Goal: Contribute content: Add original content to the website for others to see

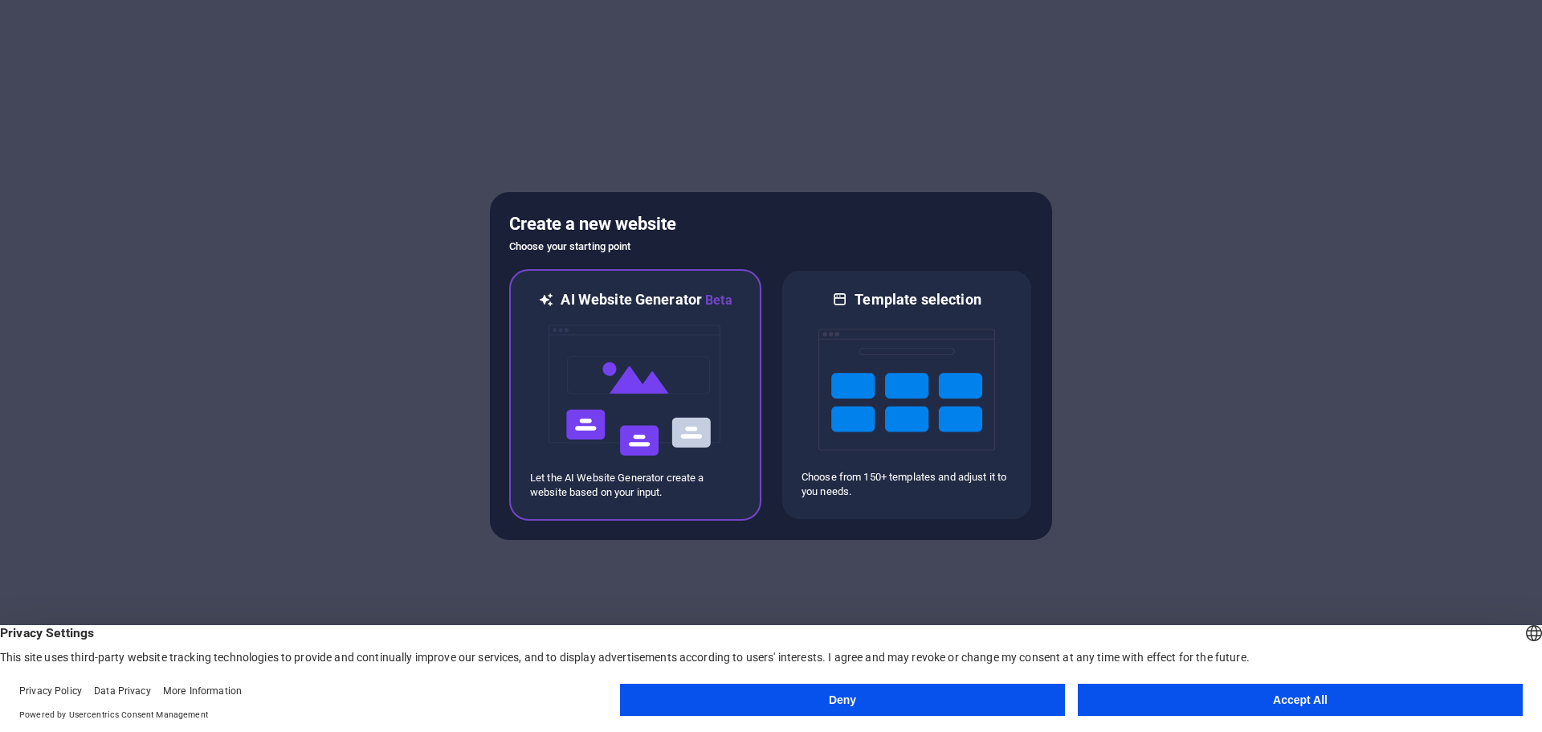
click at [604, 418] on img at bounding box center [635, 390] width 177 height 161
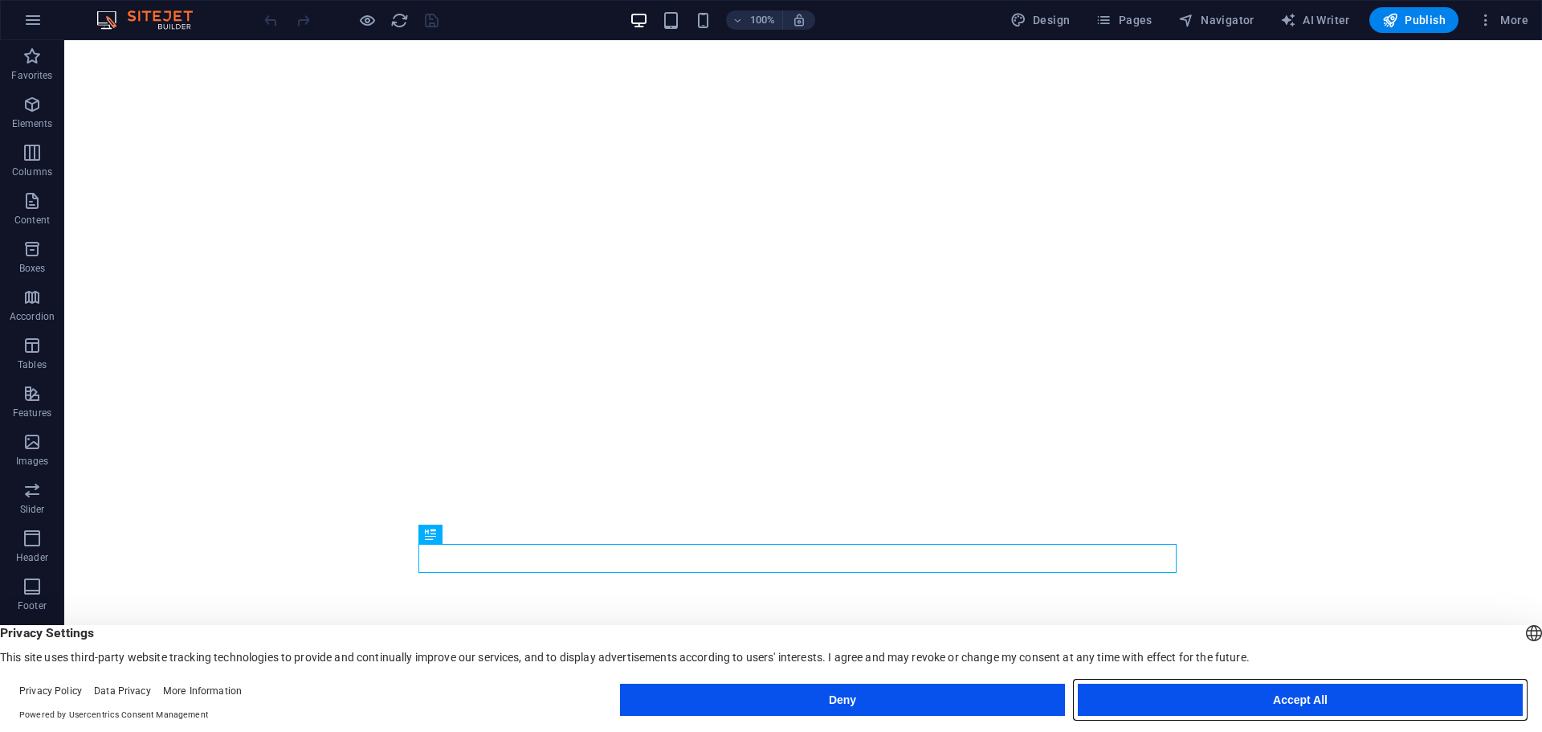
click at [1173, 706] on button "Accept All" at bounding box center [1300, 699] width 445 height 32
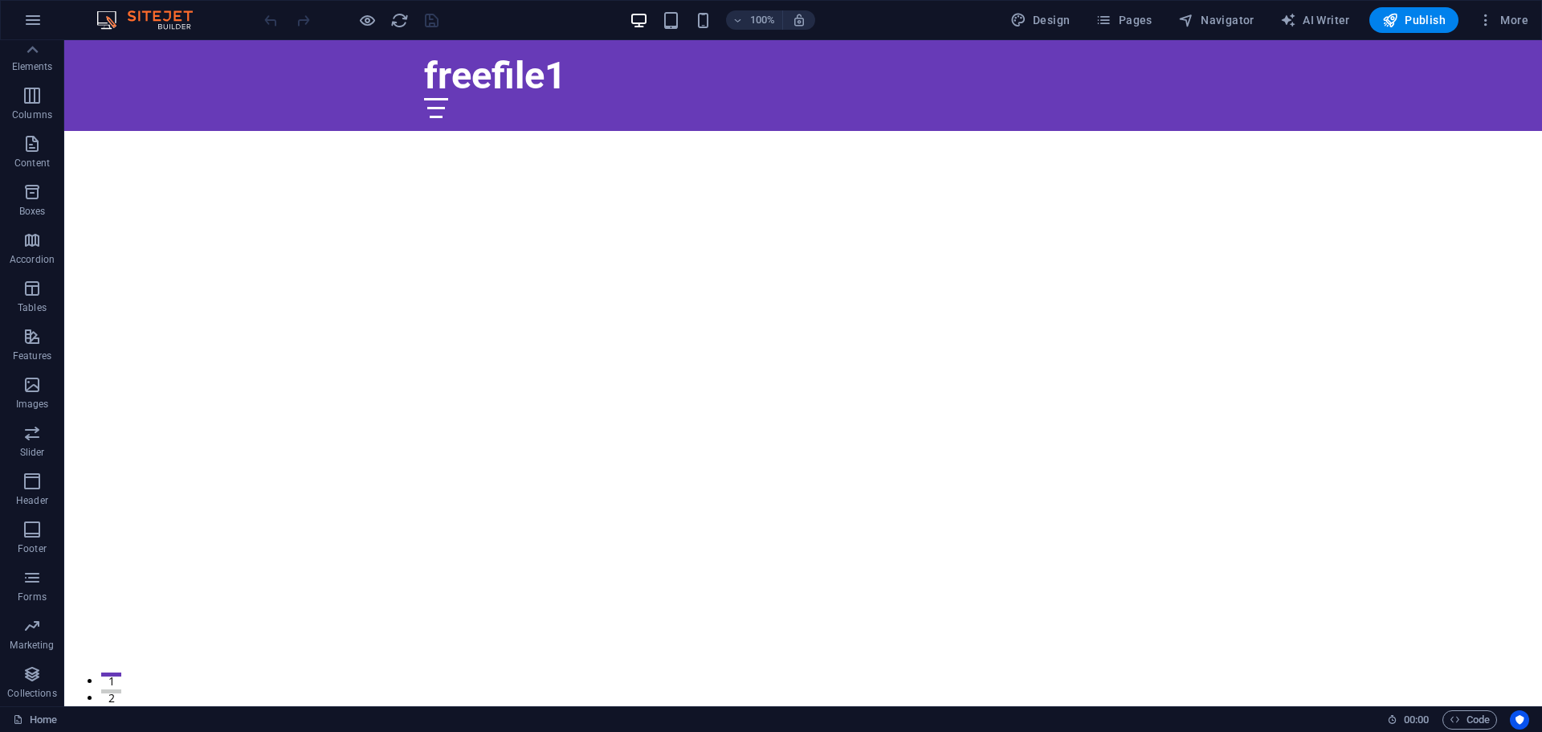
scroll to position [2248, 0]
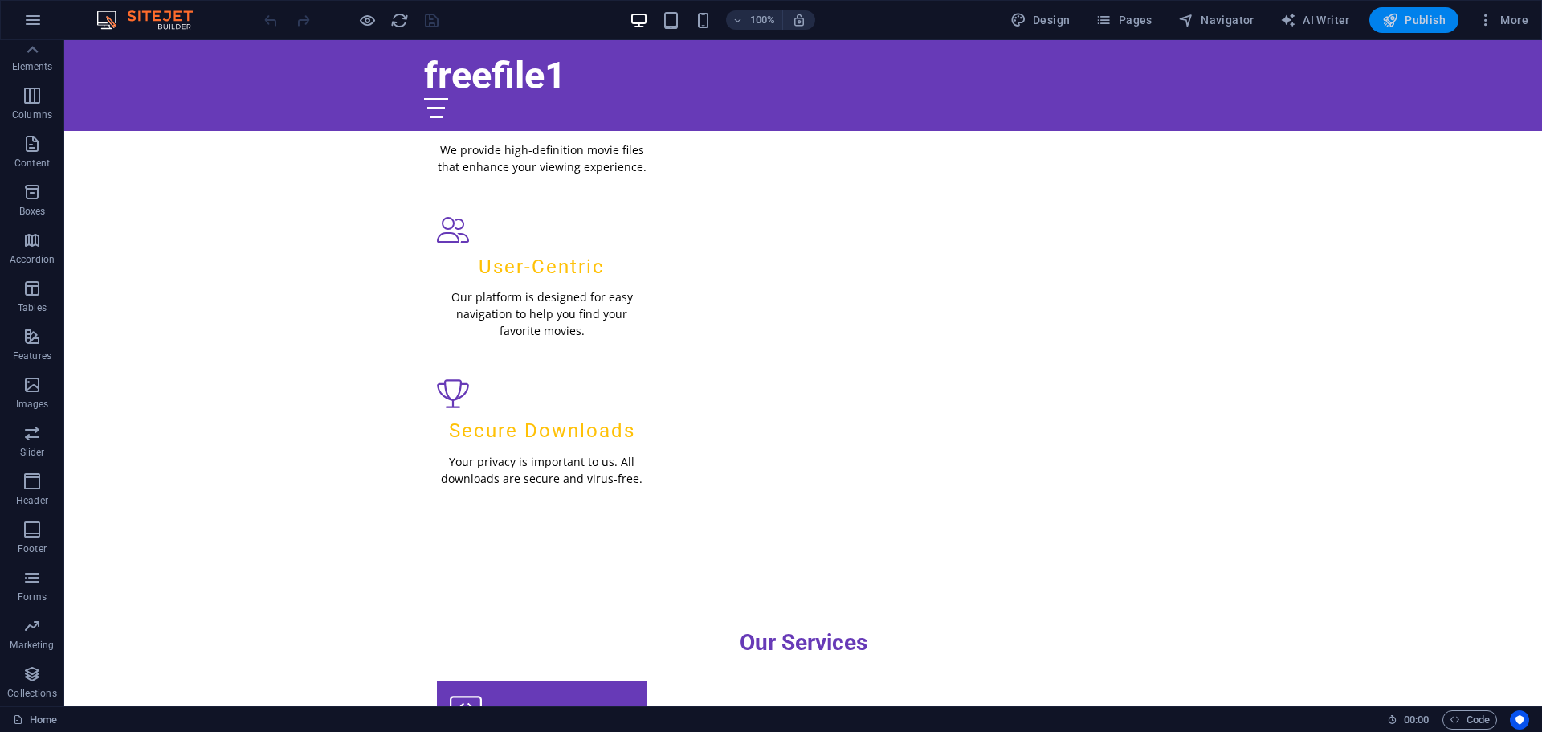
click at [1412, 11] on button "Publish" at bounding box center [1413, 20] width 89 height 26
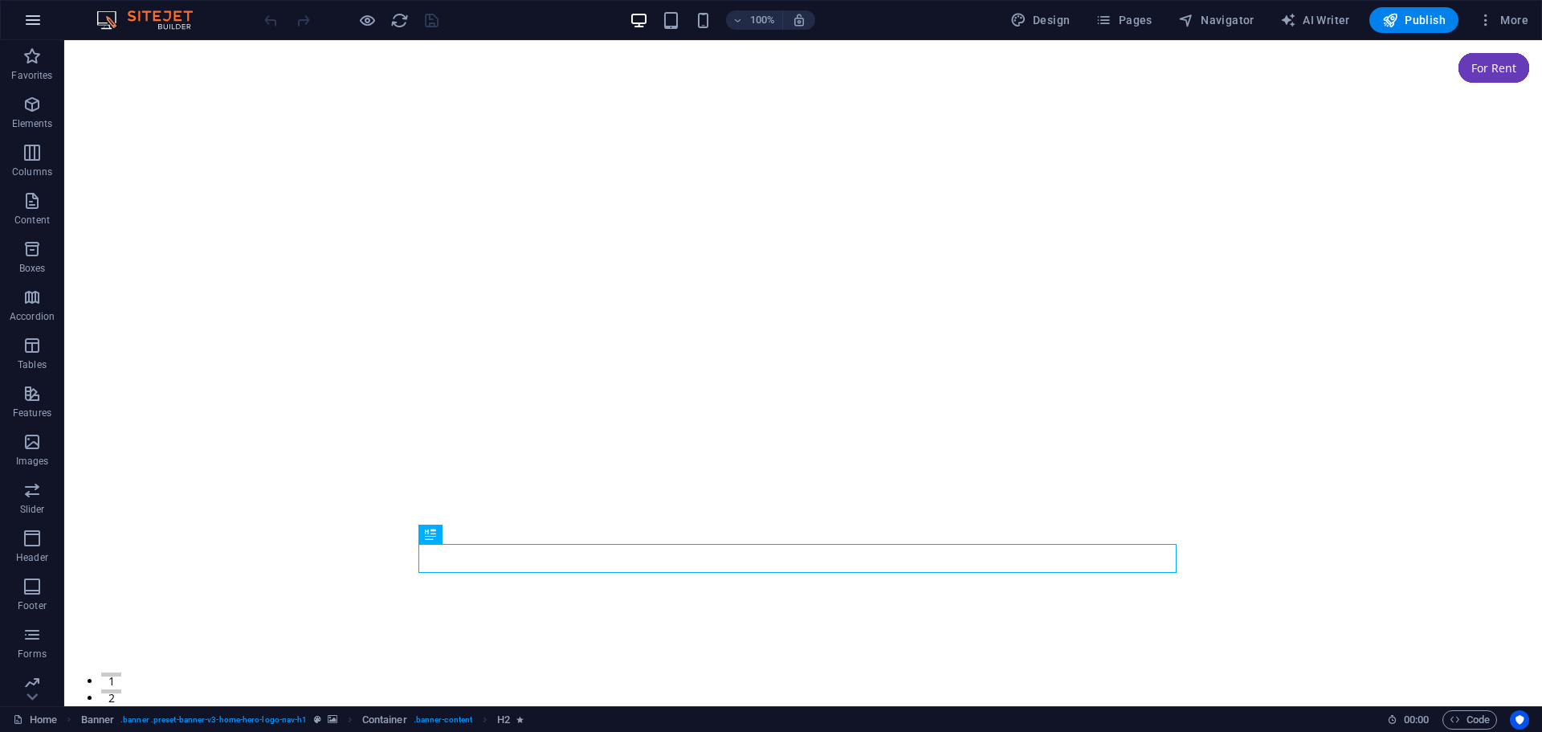
click at [35, 10] on icon "button" at bounding box center [32, 19] width 19 height 19
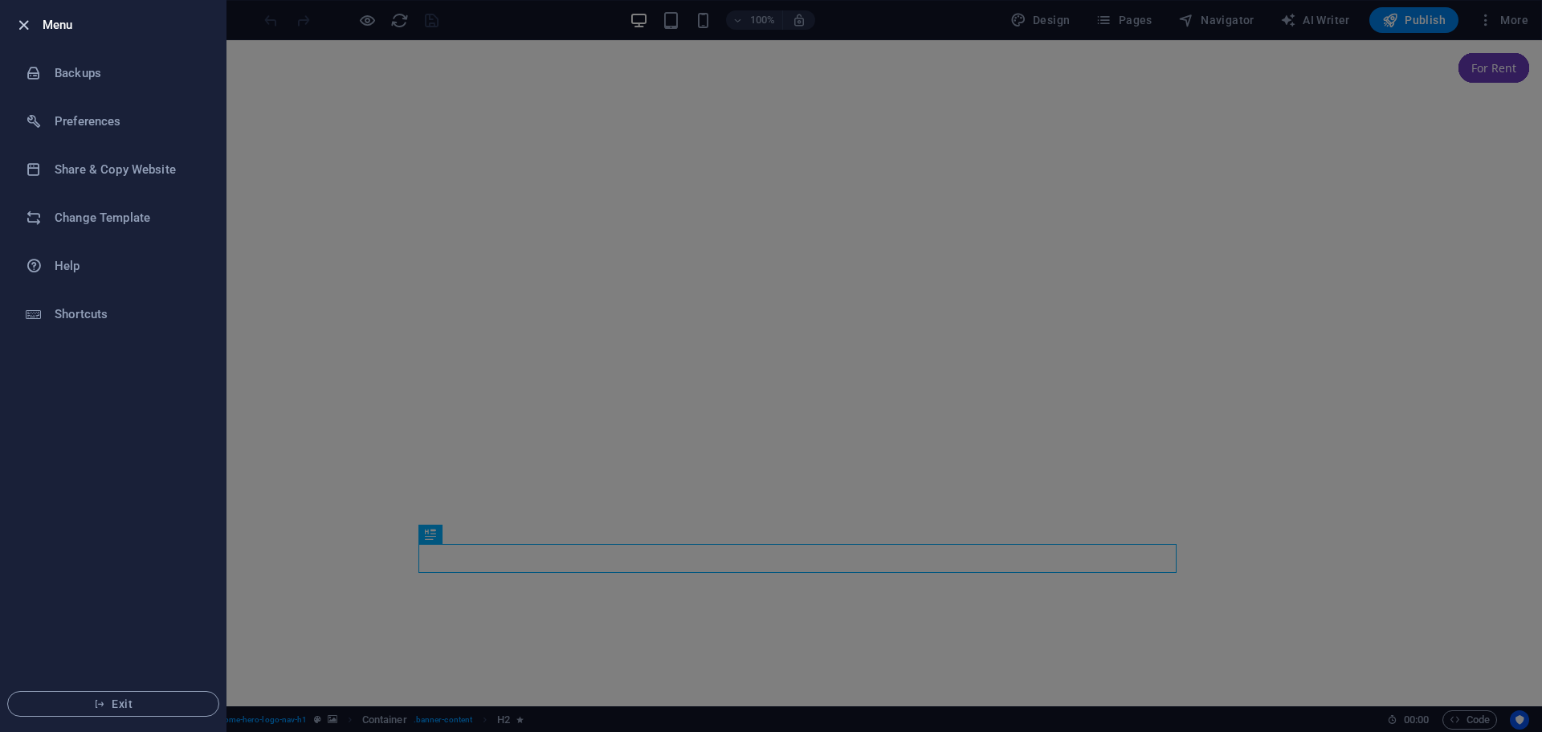
click at [29, 18] on icon "button" at bounding box center [23, 25] width 18 height 18
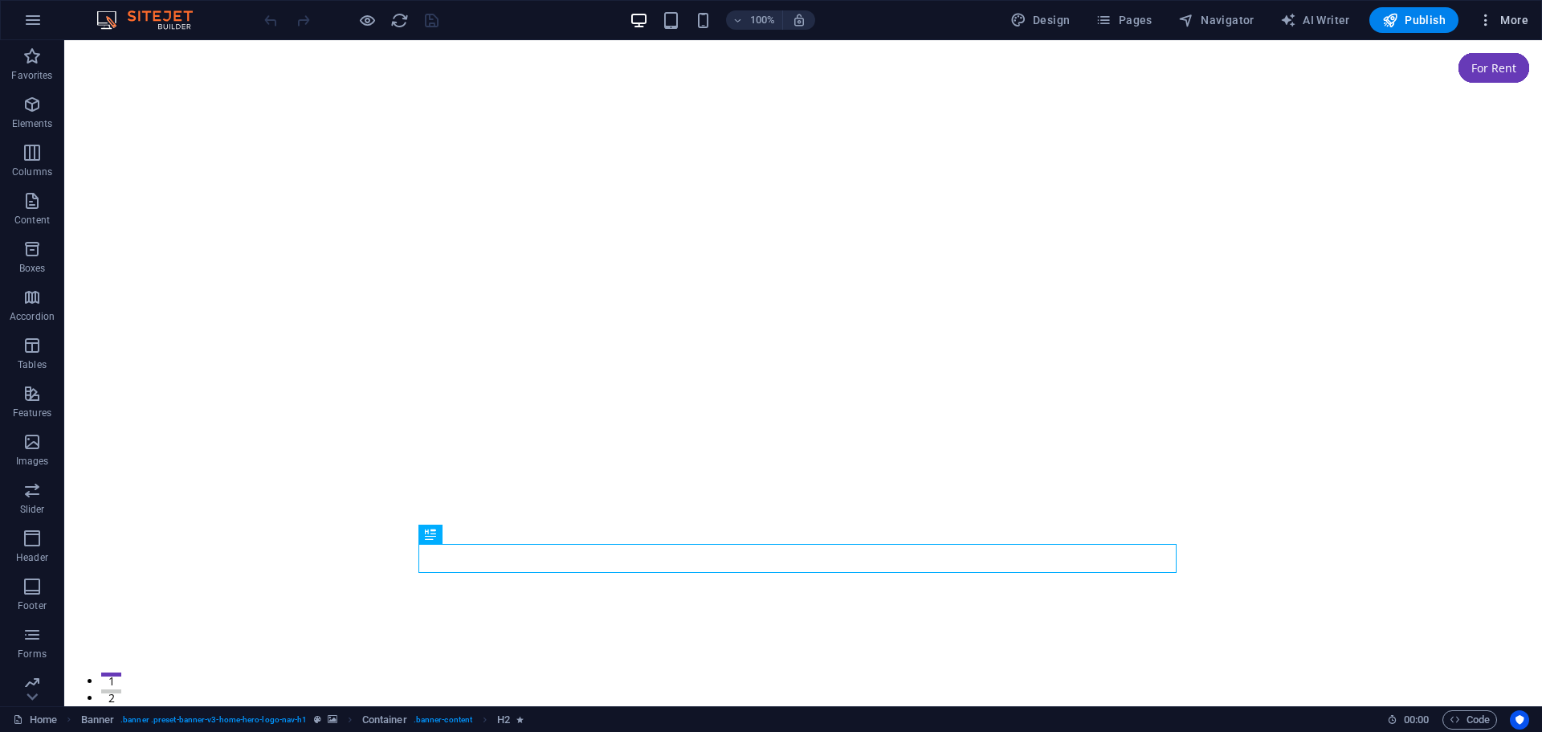
click at [1490, 13] on icon "button" at bounding box center [1486, 20] width 16 height 16
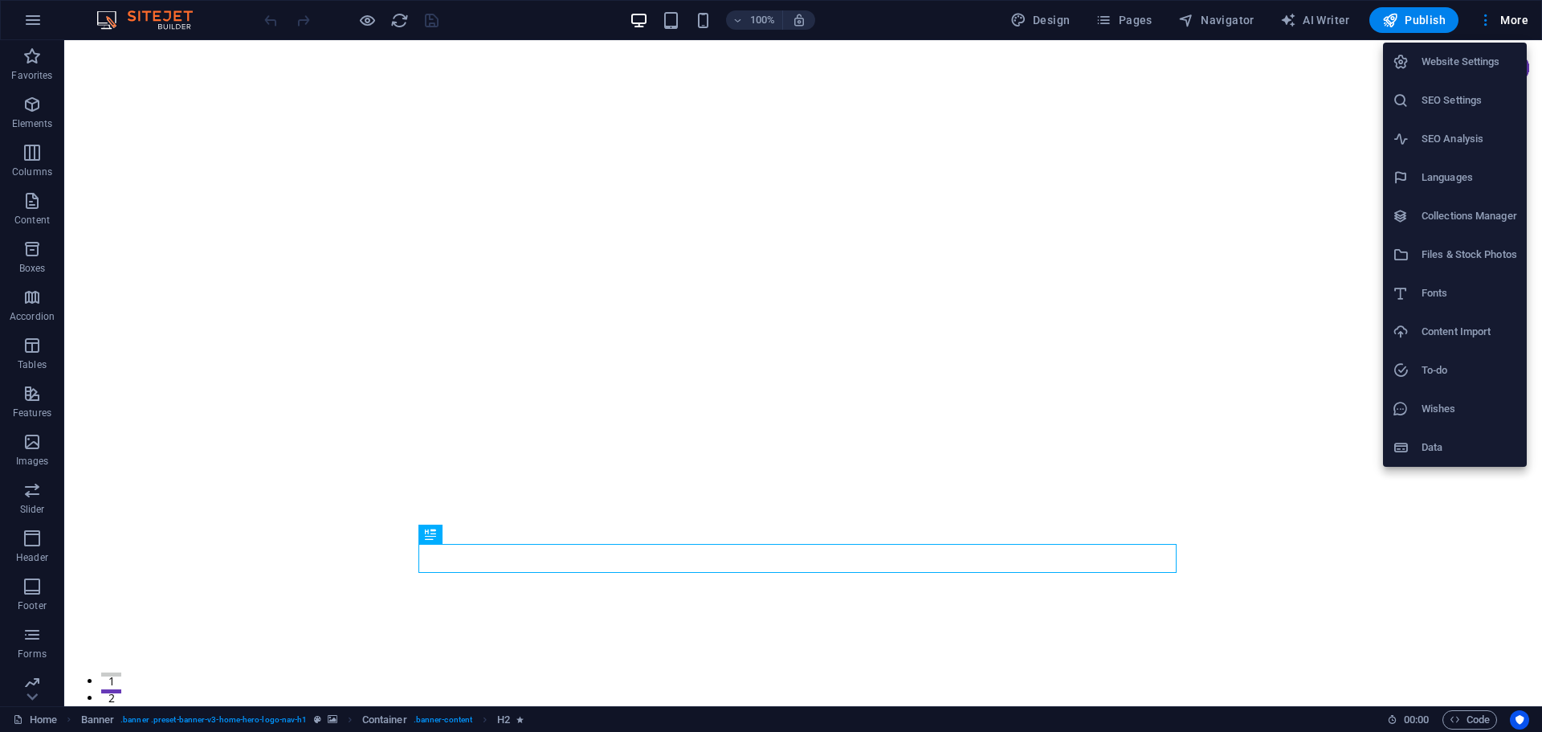
click at [26, 109] on div at bounding box center [771, 366] width 1542 height 732
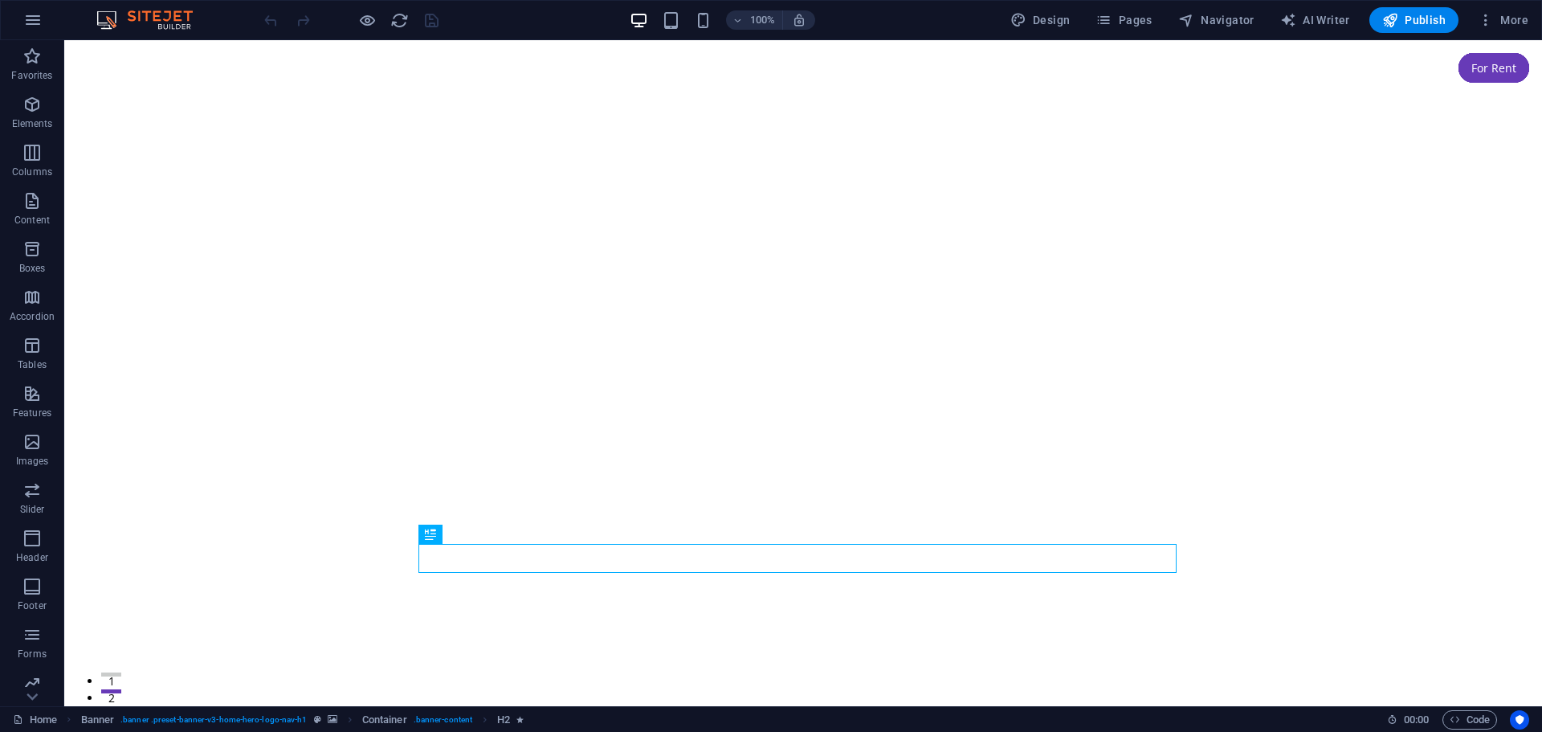
click at [26, 109] on icon "button" at bounding box center [31, 104] width 19 height 19
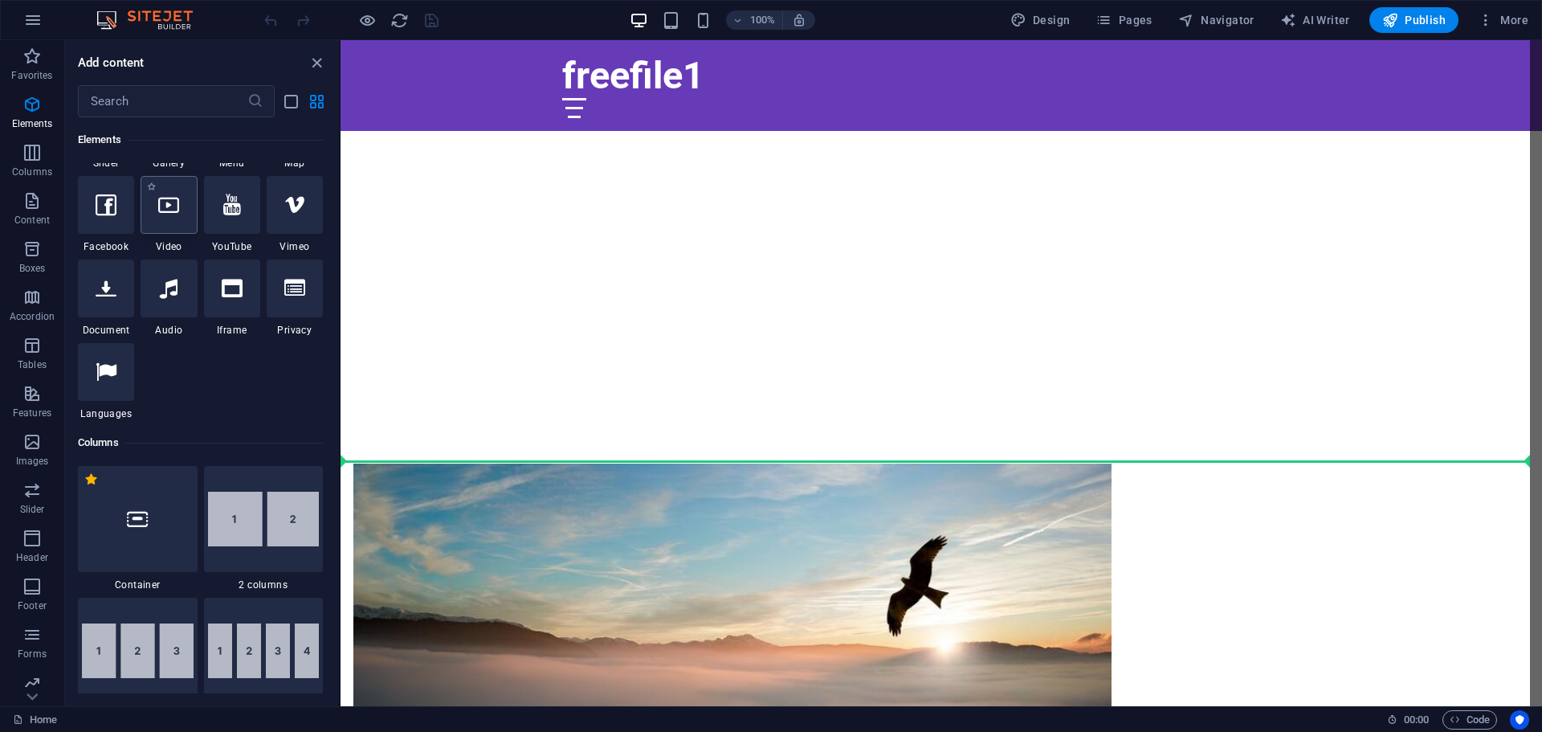
scroll to position [629, 0]
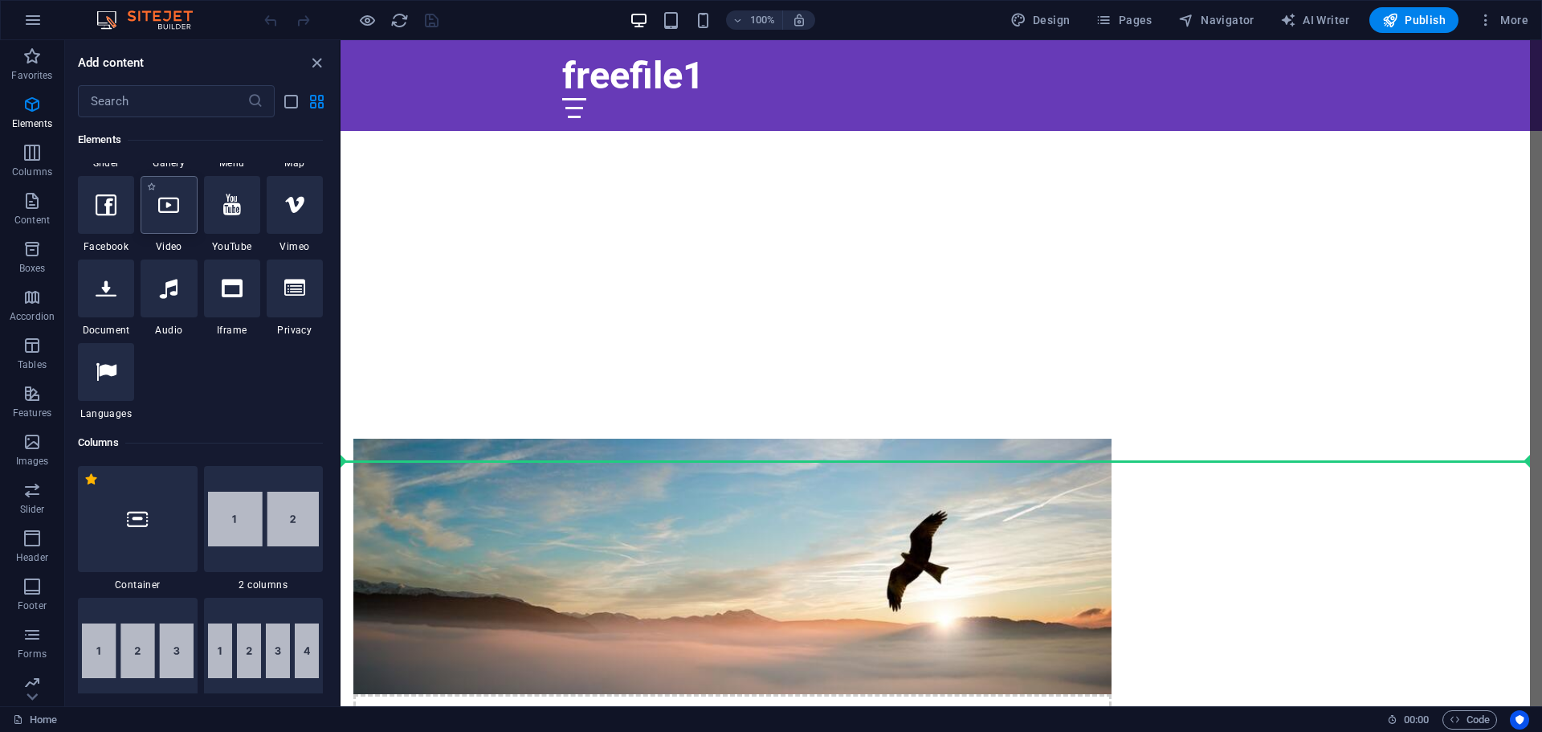
select select "%"
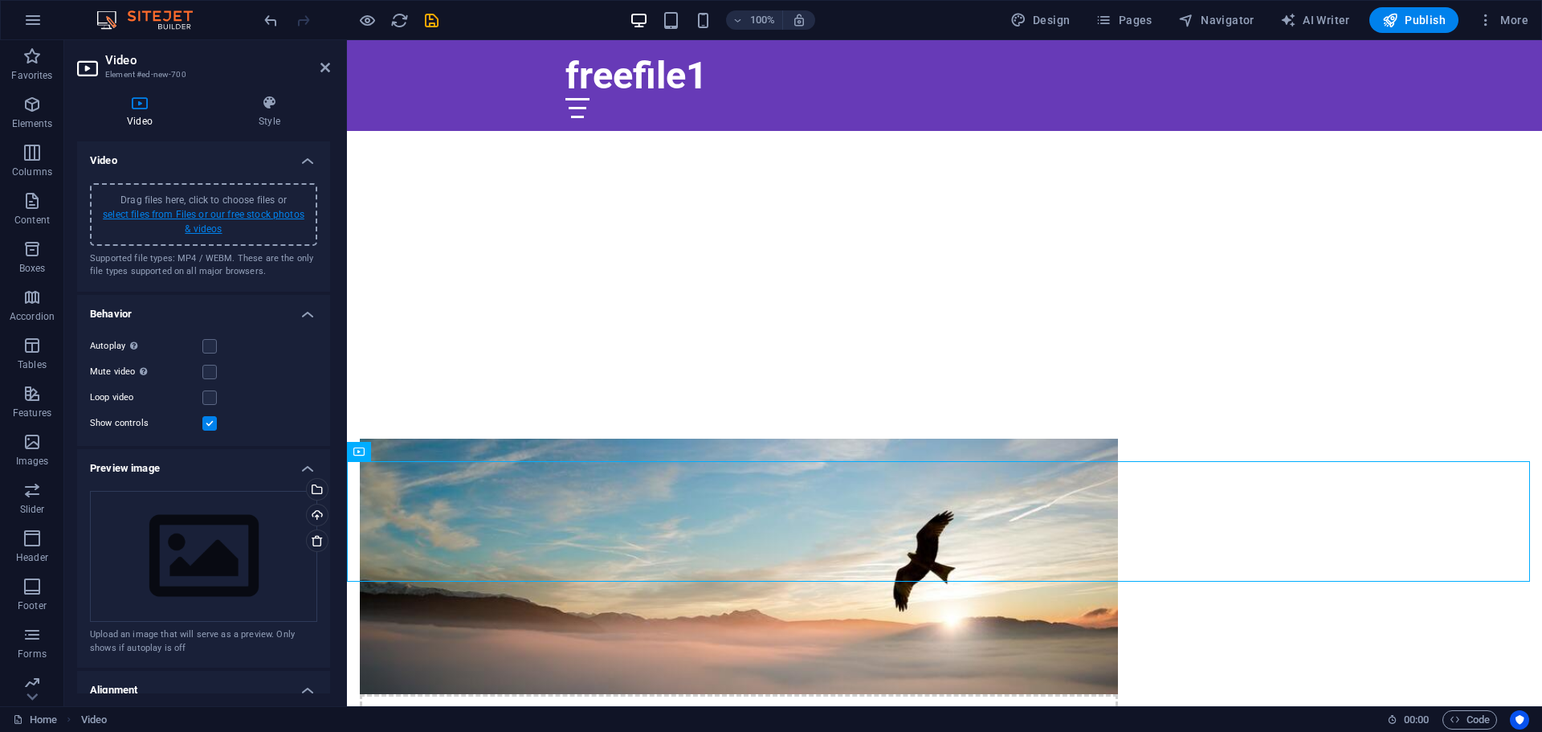
click at [196, 211] on link "select files from Files or our free stock photos & videos" at bounding box center [204, 222] width 202 height 26
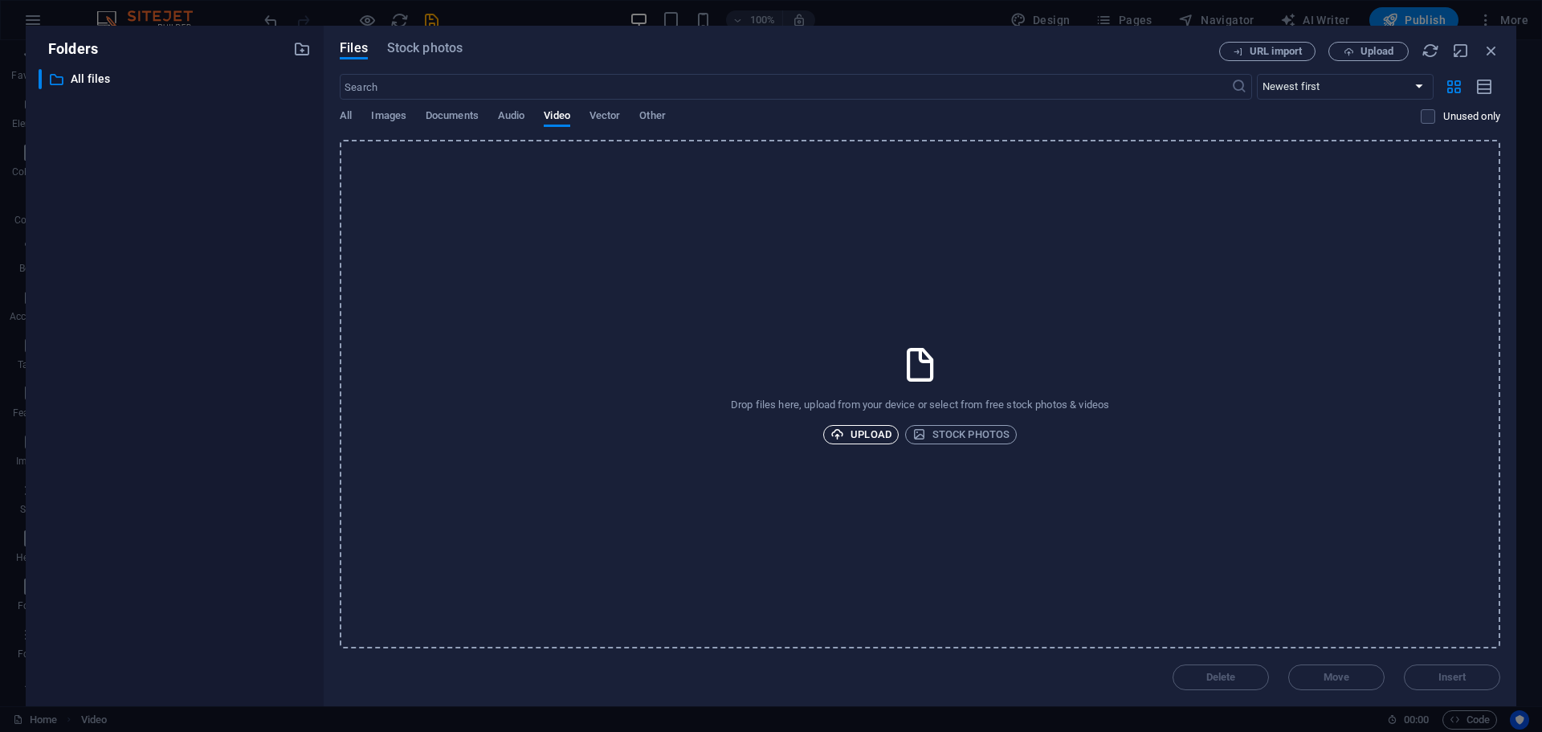
click at [855, 436] on span "Upload" at bounding box center [860, 434] width 61 height 19
click at [652, 112] on span "Other" at bounding box center [652, 117] width 26 height 22
click at [874, 434] on span "Upload" at bounding box center [860, 434] width 61 height 19
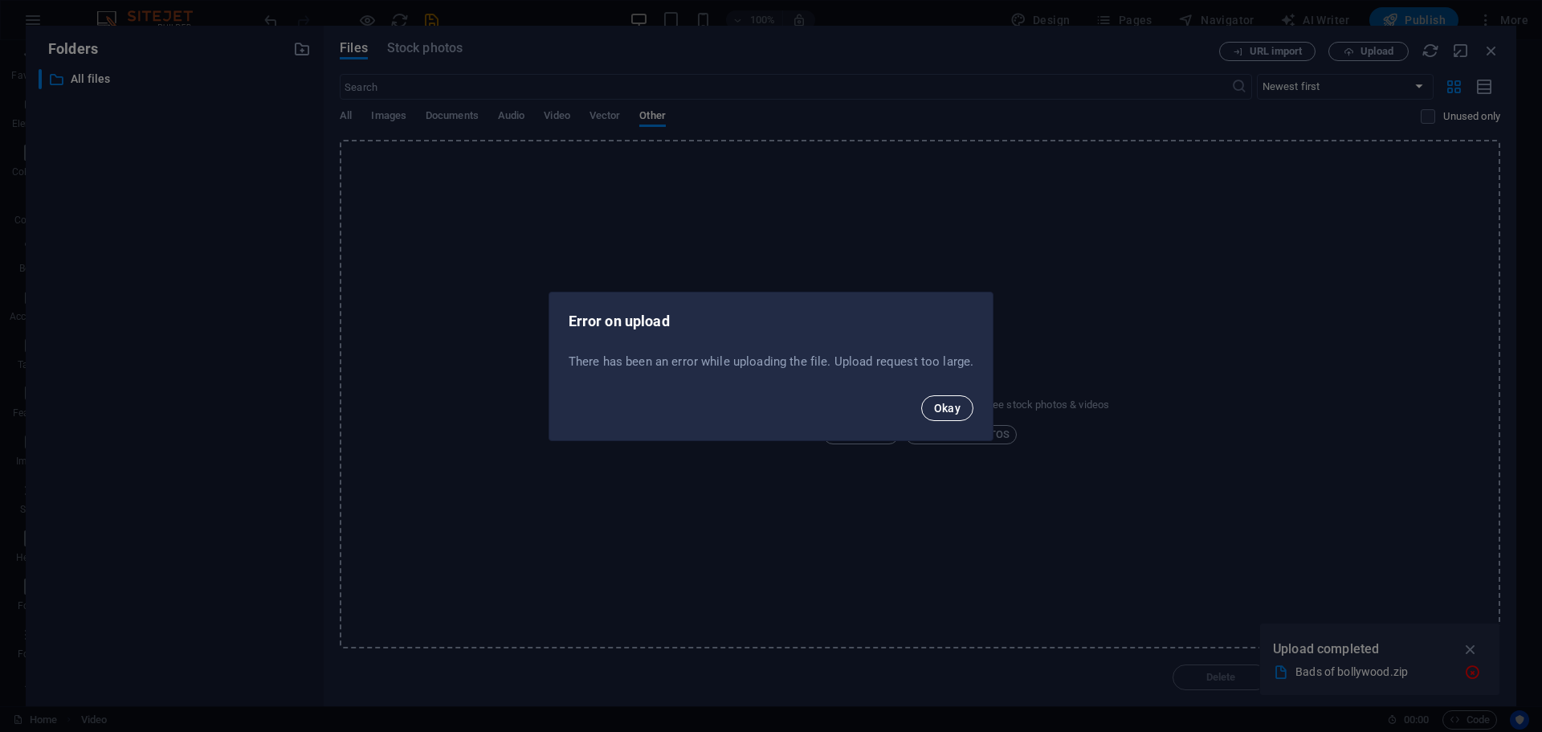
click at [956, 407] on span "Okay" at bounding box center [947, 407] width 27 height 13
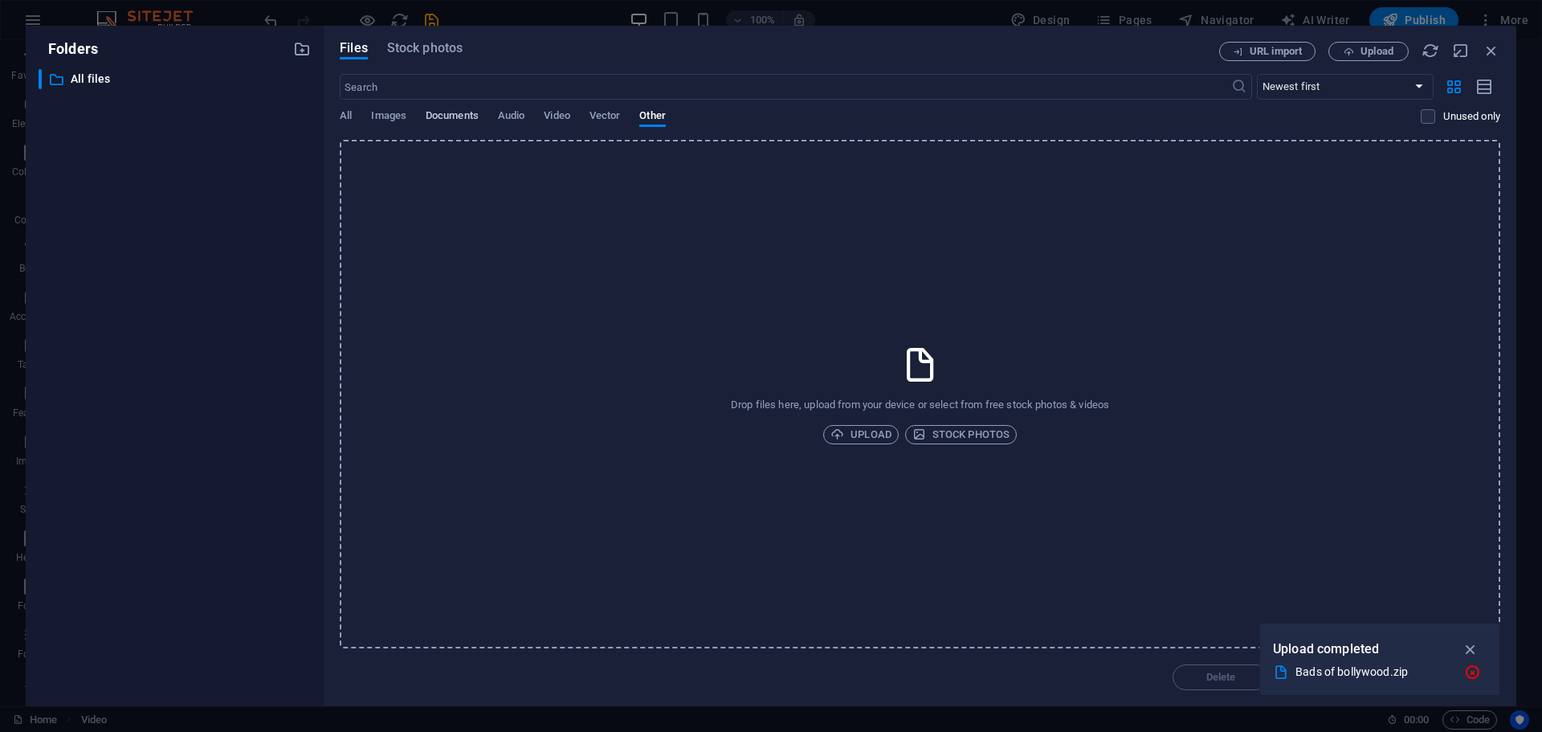
click at [464, 118] on span "Documents" at bounding box center [452, 117] width 53 height 22
click at [859, 430] on span "Upload" at bounding box center [860, 434] width 61 height 19
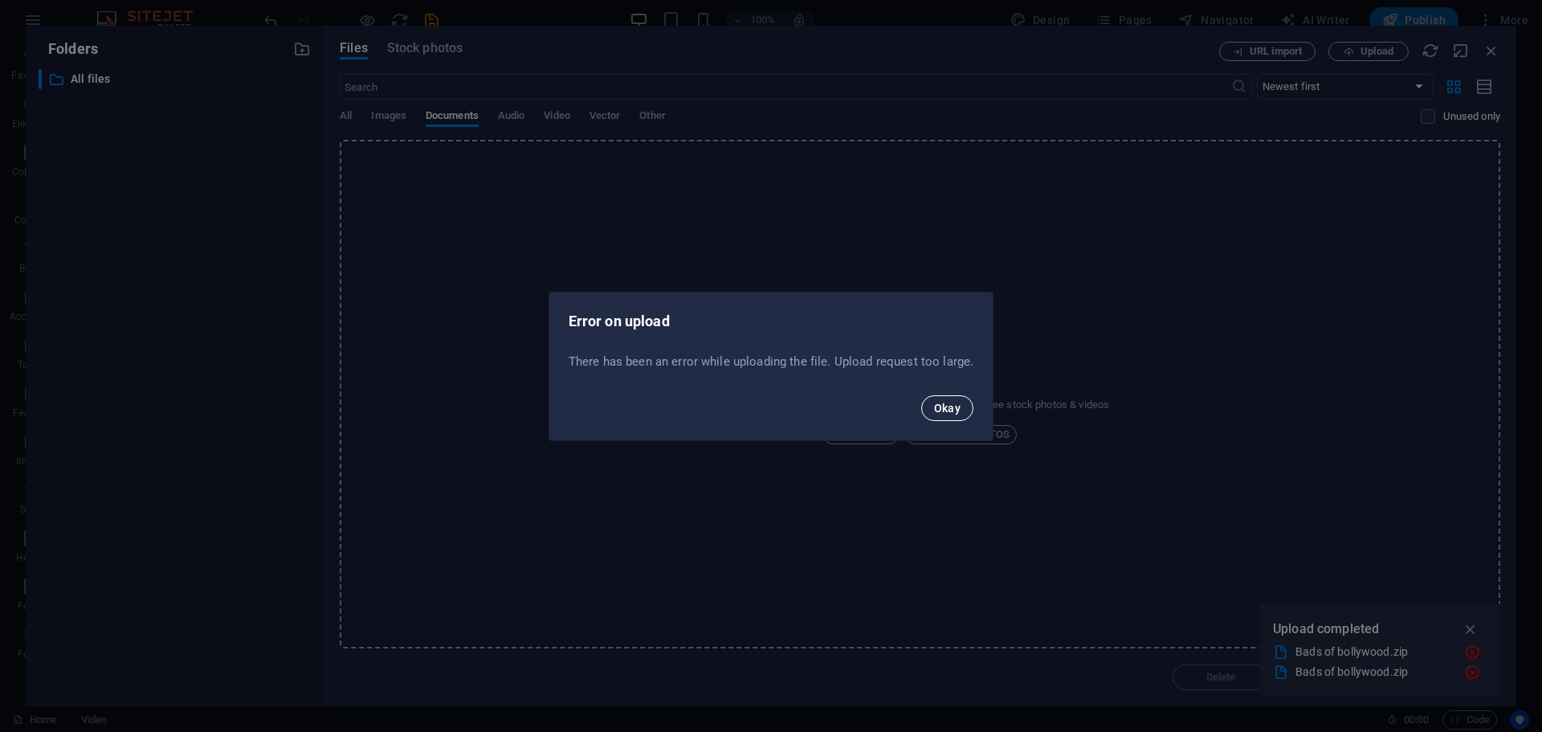
click at [950, 395] on button "Okay" at bounding box center [947, 408] width 53 height 26
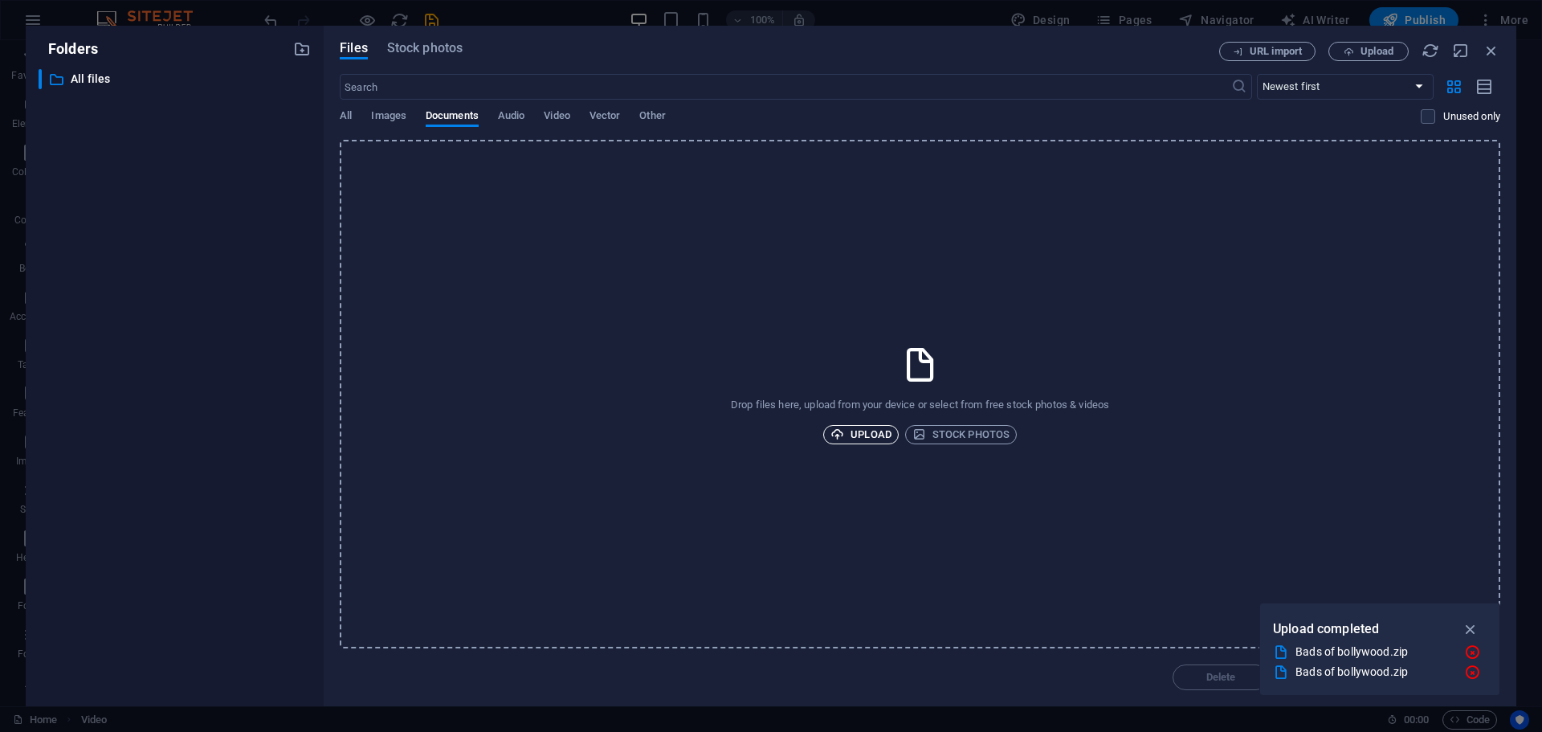
click at [854, 427] on span "Upload" at bounding box center [860, 434] width 61 height 19
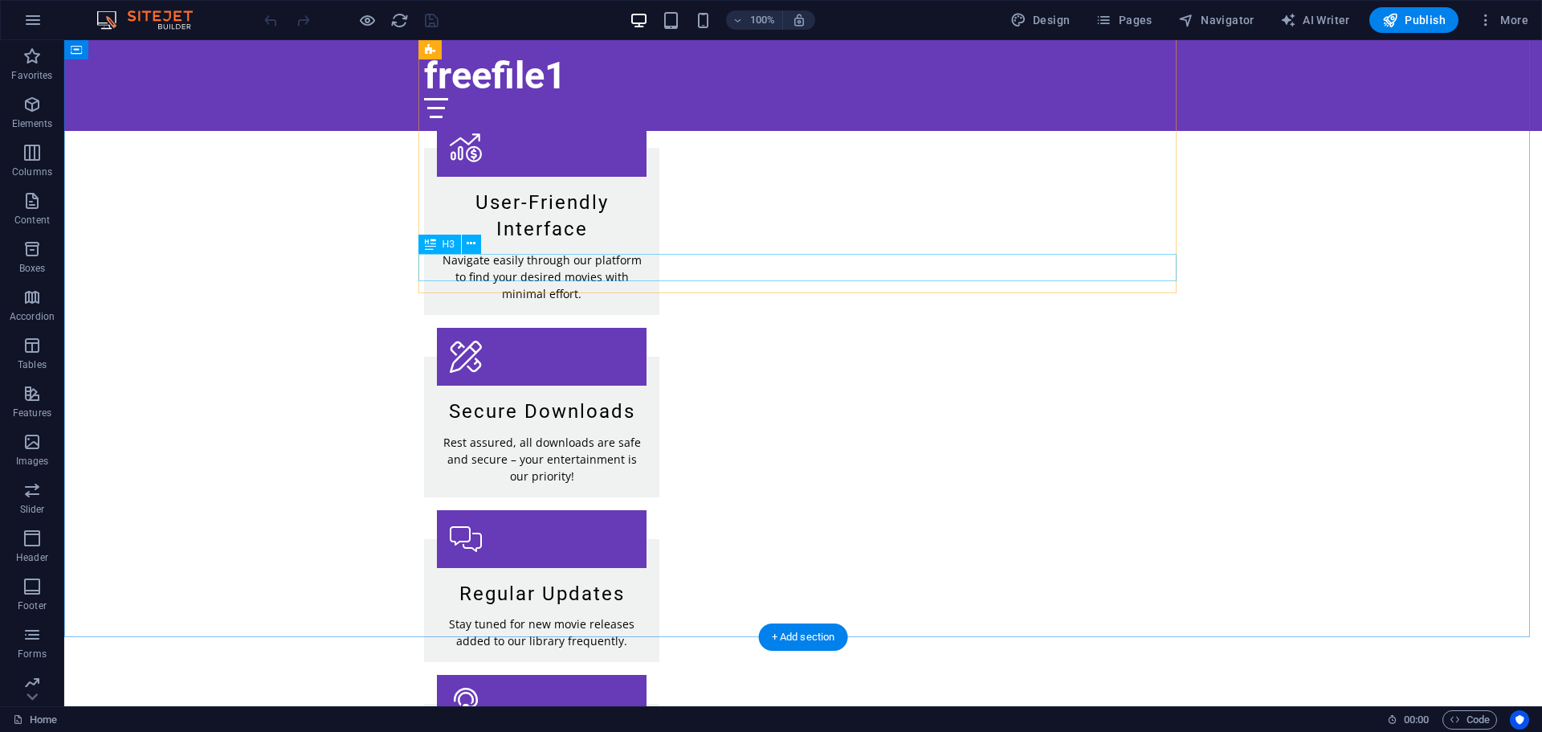
scroll to position [3854, 0]
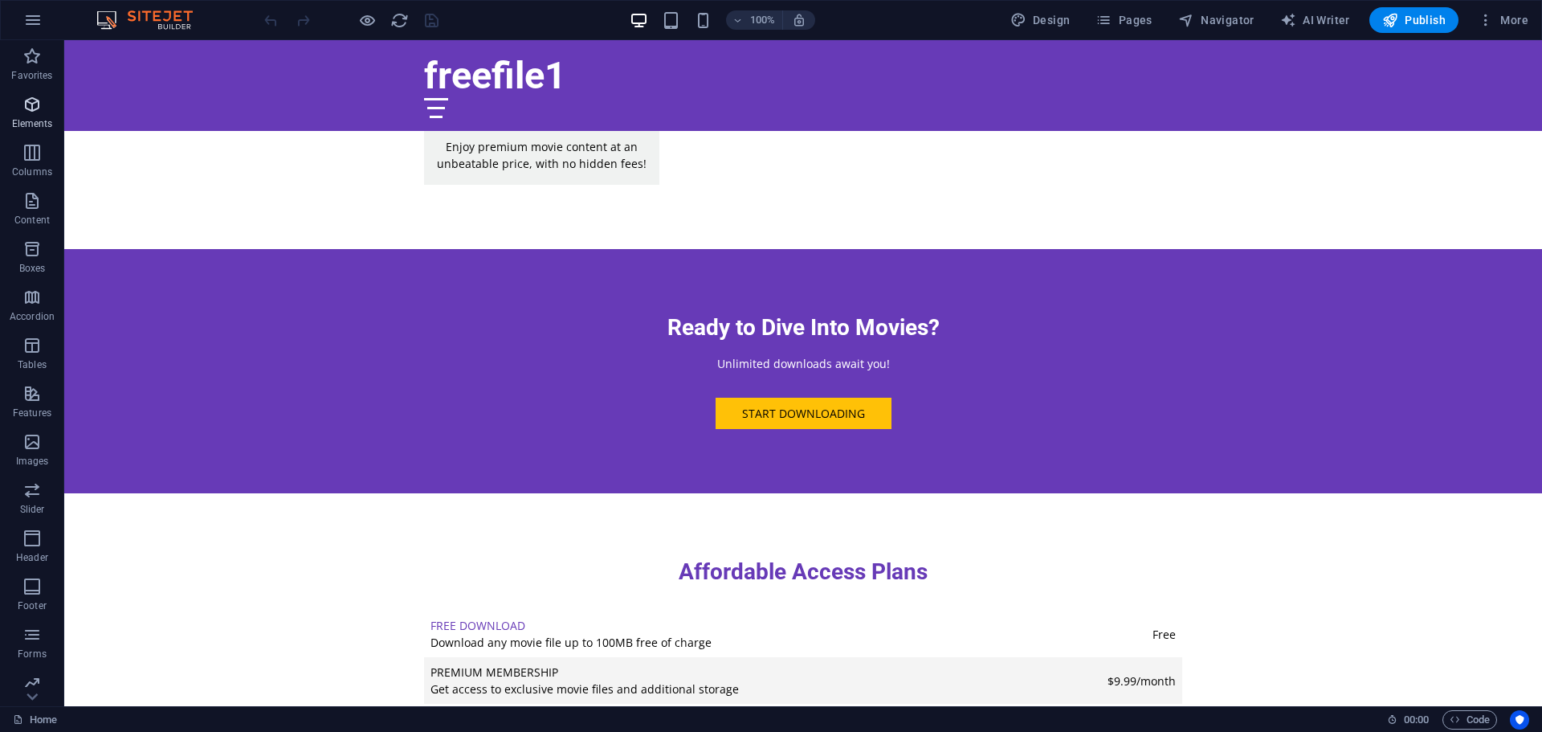
click at [39, 112] on icon "button" at bounding box center [31, 104] width 19 height 19
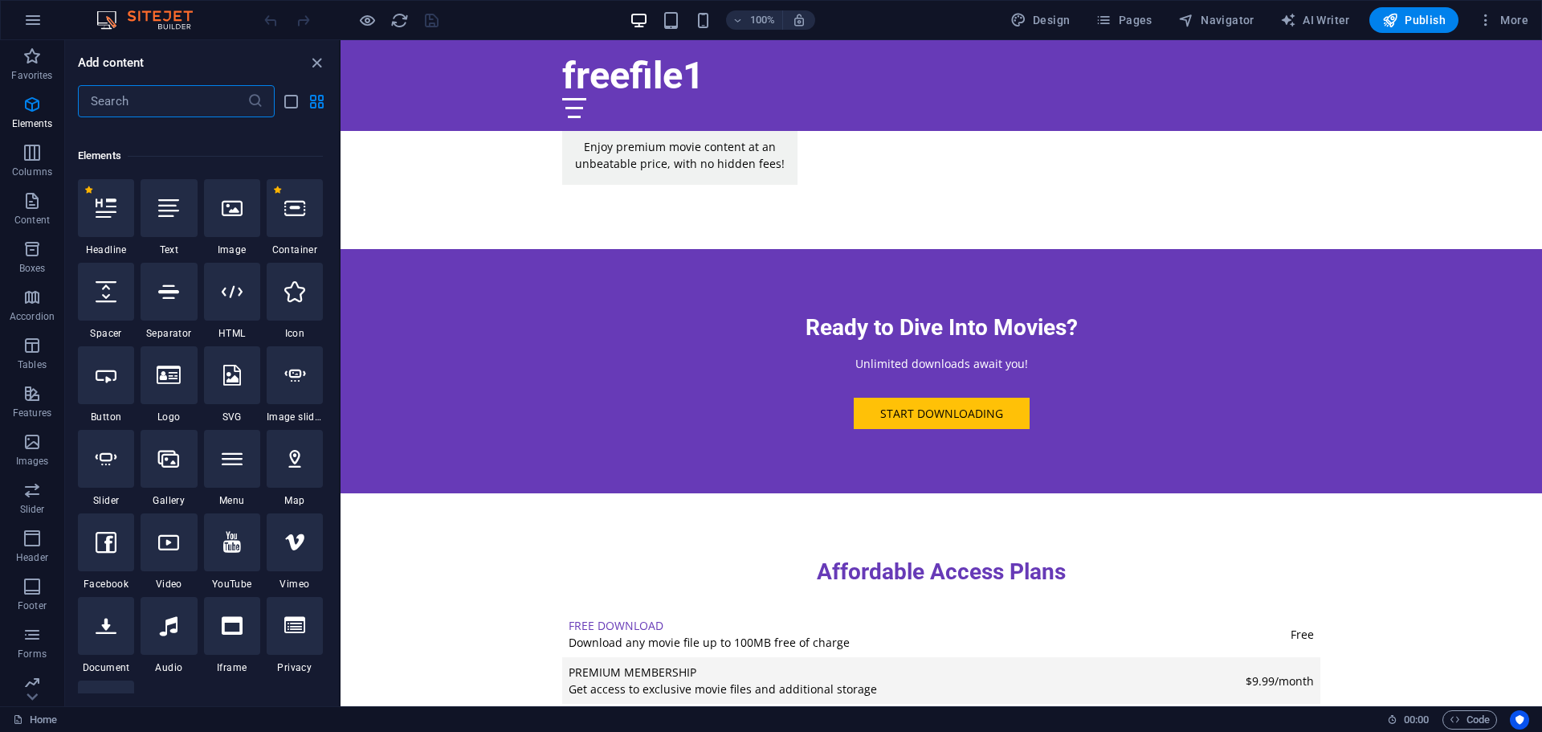
scroll to position [171, 0]
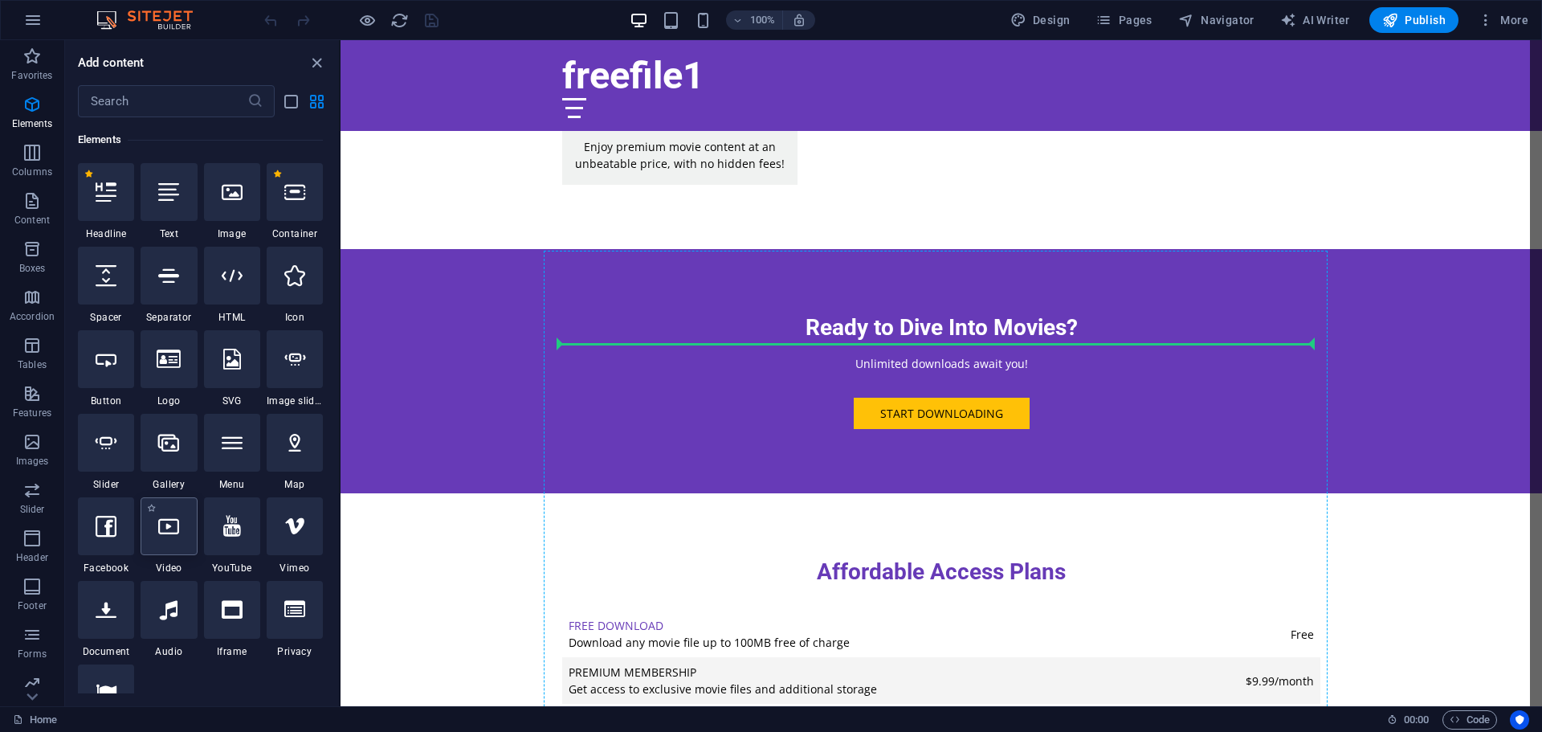
select select "%"
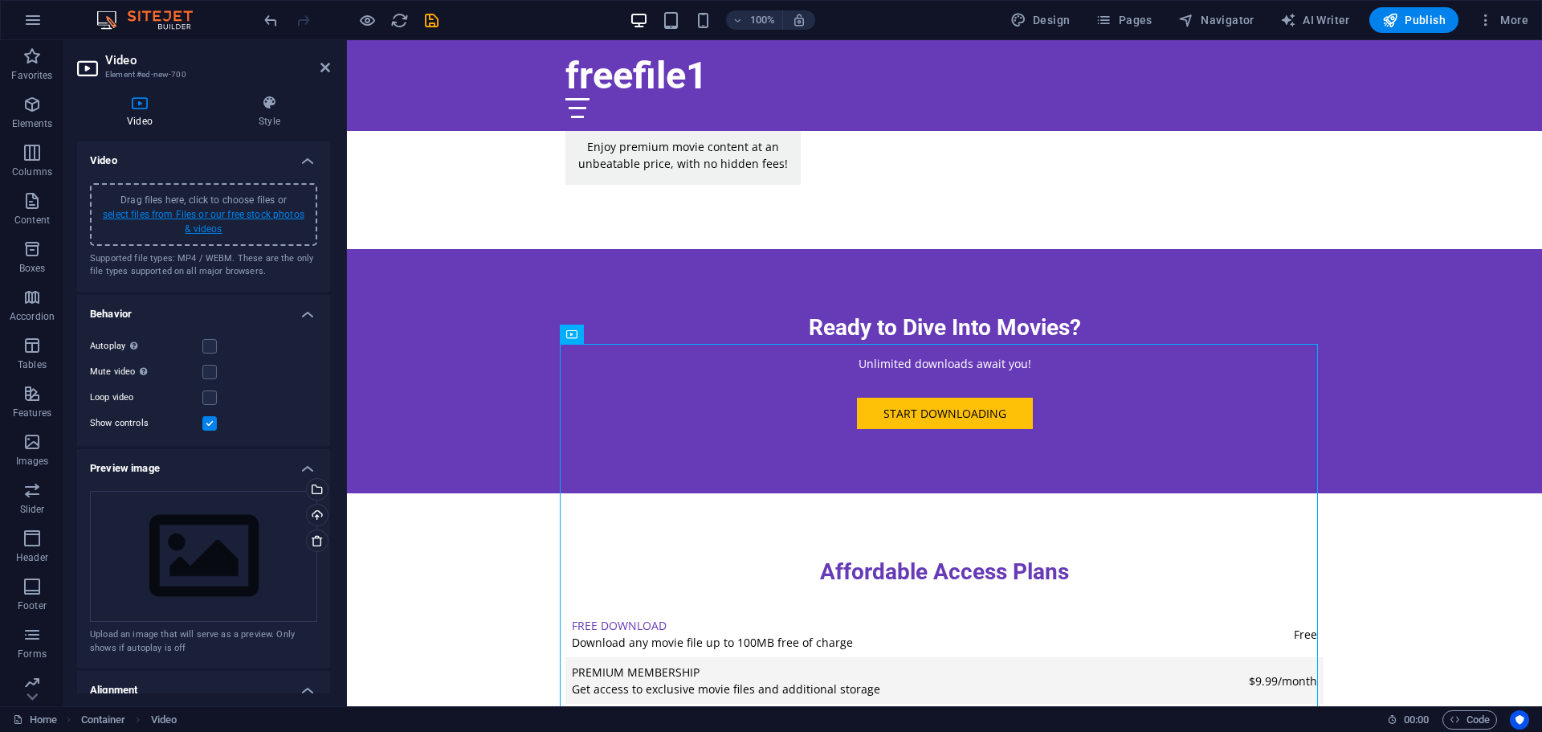
click at [214, 222] on link "select files from Files or our free stock photos & videos" at bounding box center [204, 222] width 202 height 26
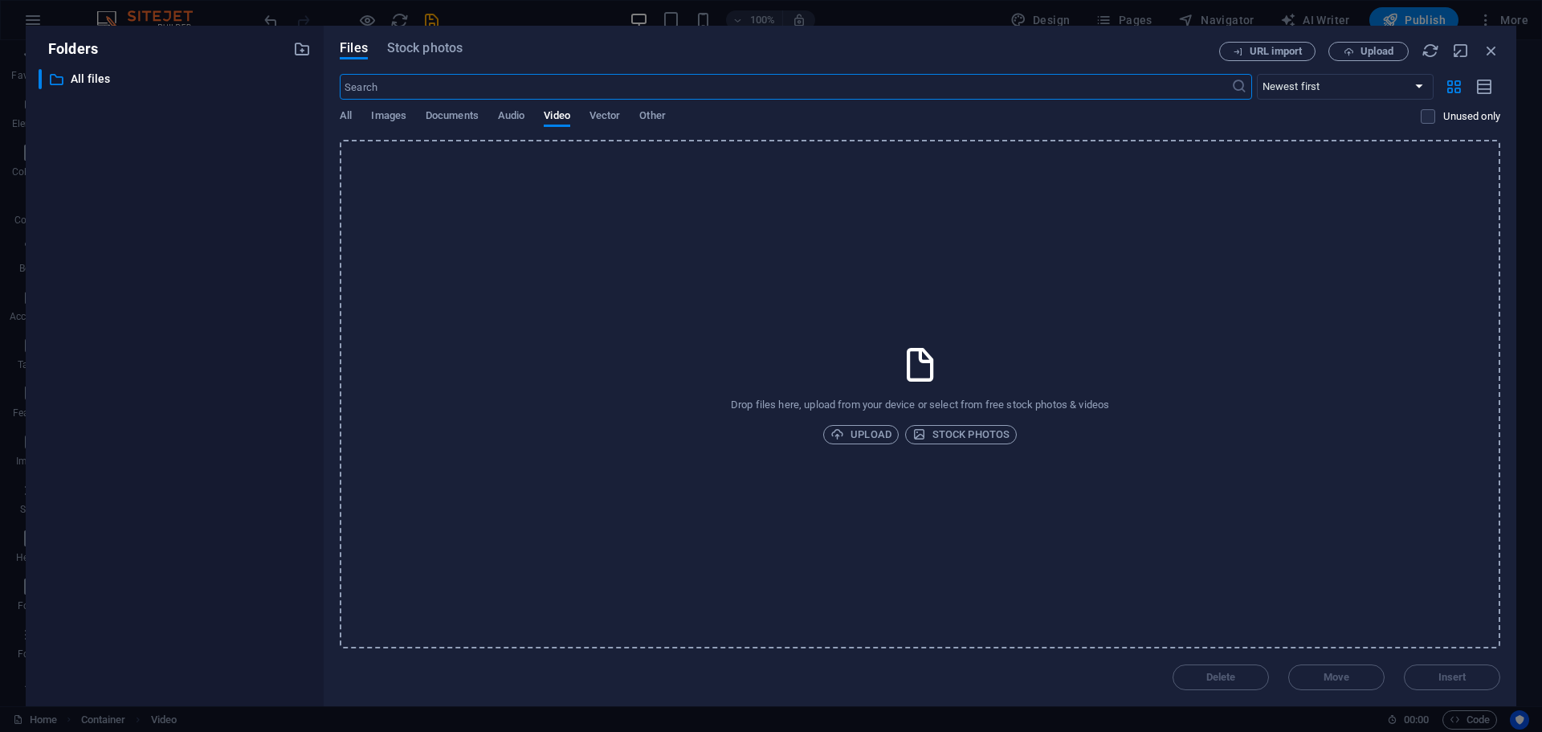
click at [851, 410] on p "Drop files here, upload from your device or select from free stock photos & vid…" at bounding box center [920, 404] width 378 height 14
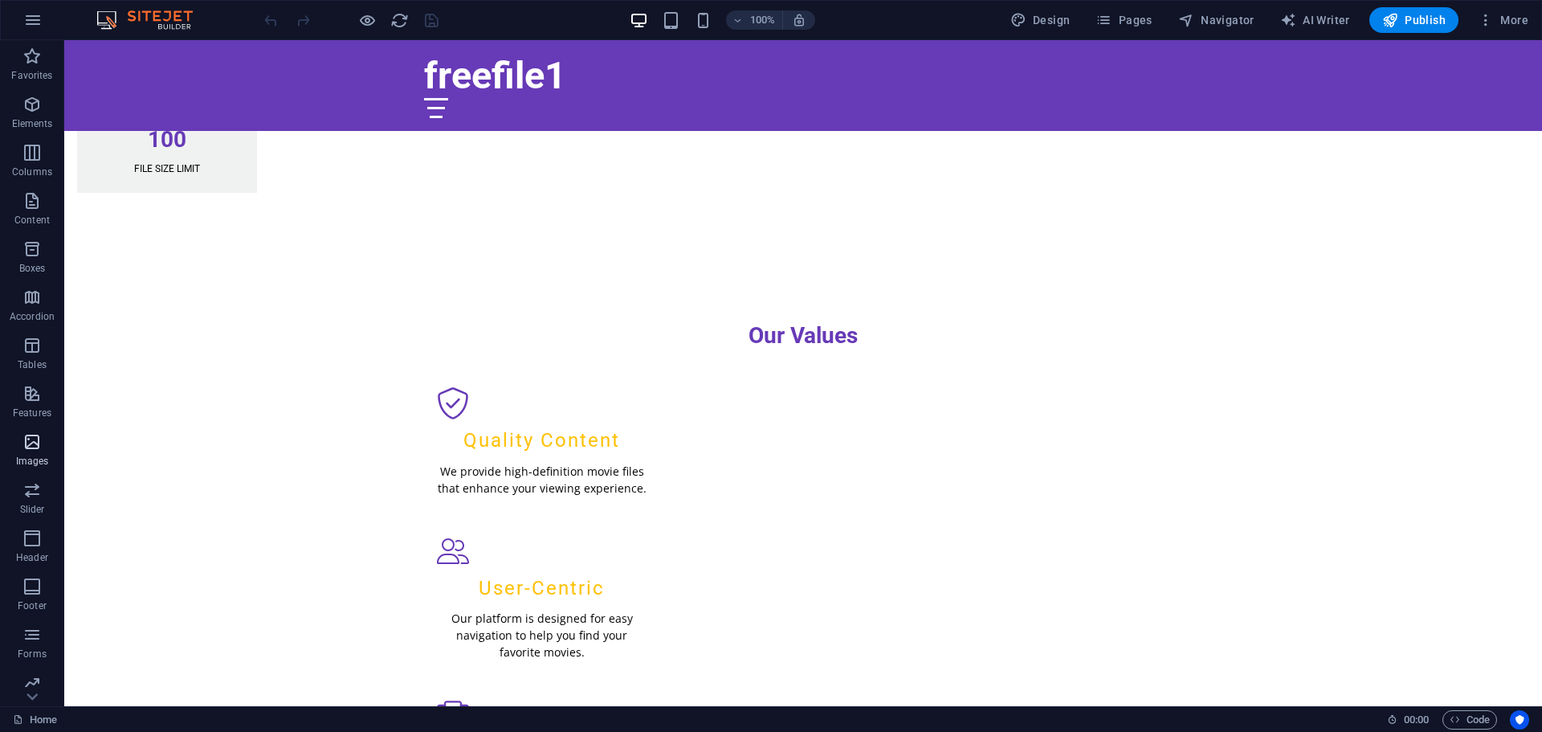
scroll to position [57, 0]
